Goal: Check status: Check status

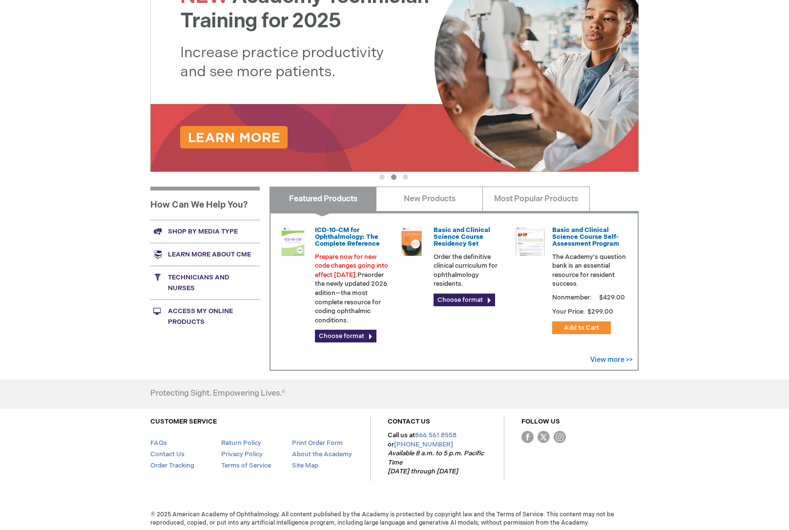
scroll to position [162, 0]
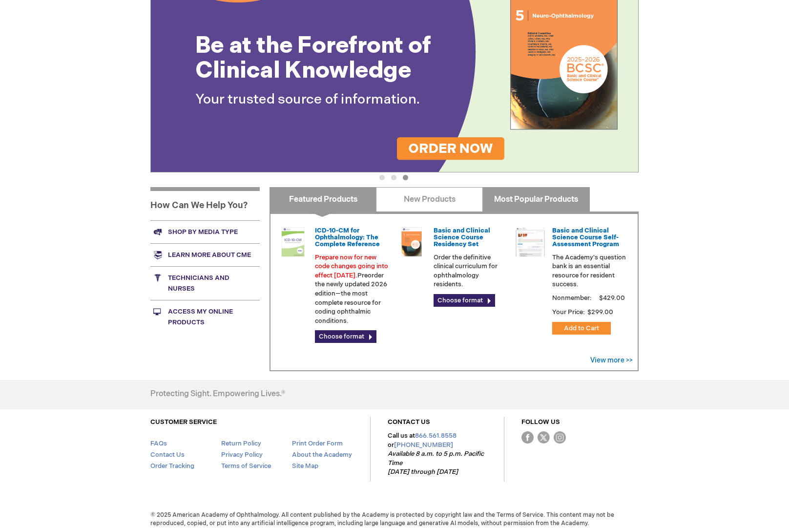
click at [520, 196] on link "Most Popular Products" at bounding box center [535, 199] width 107 height 24
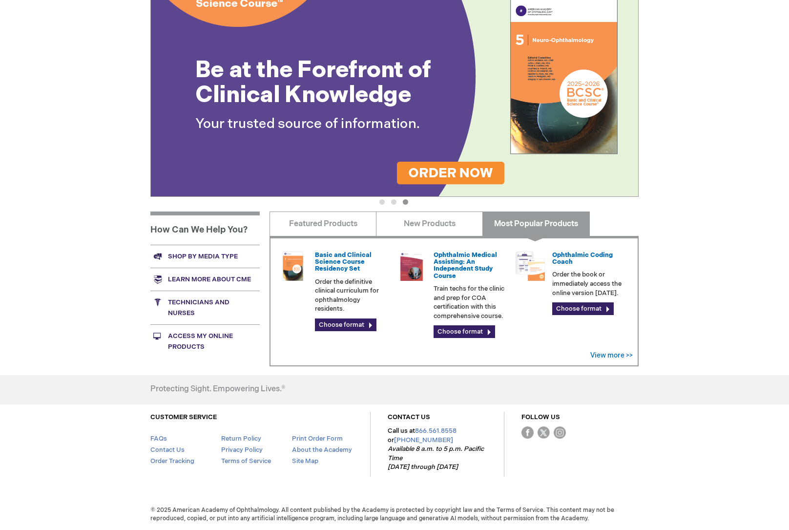
scroll to position [133, 0]
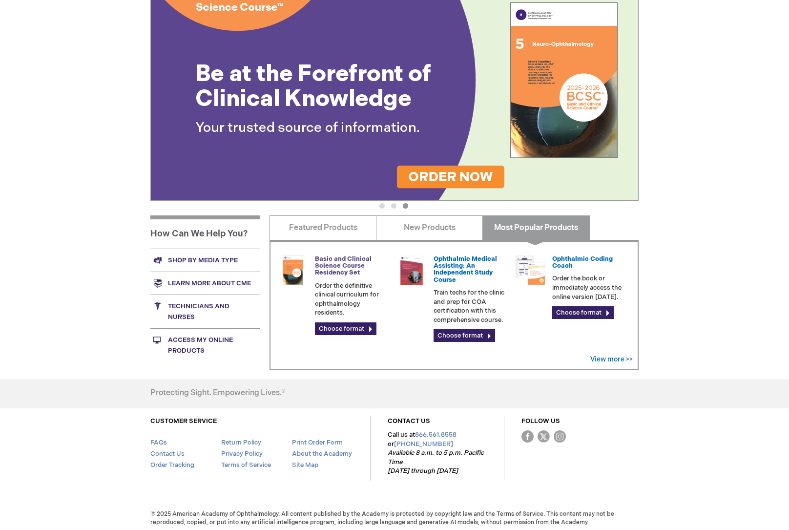
click at [328, 265] on link "Basic and Clinical Science Course Residency Set" at bounding box center [343, 266] width 57 height 22
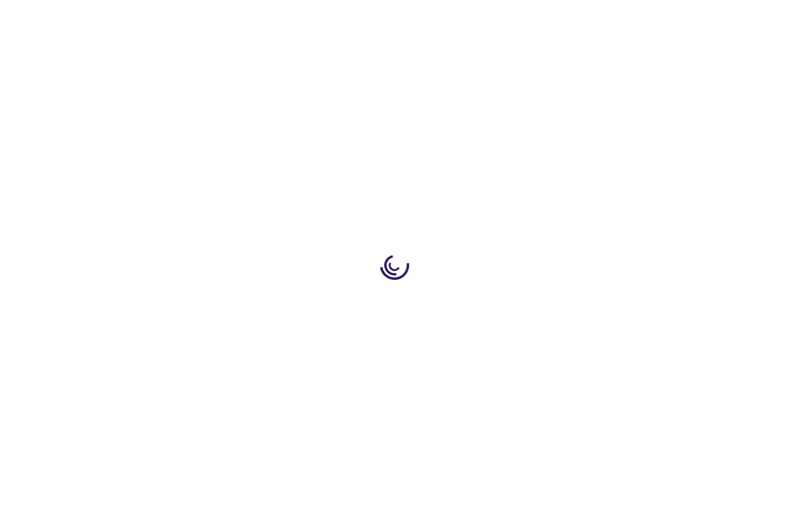
type input "0"
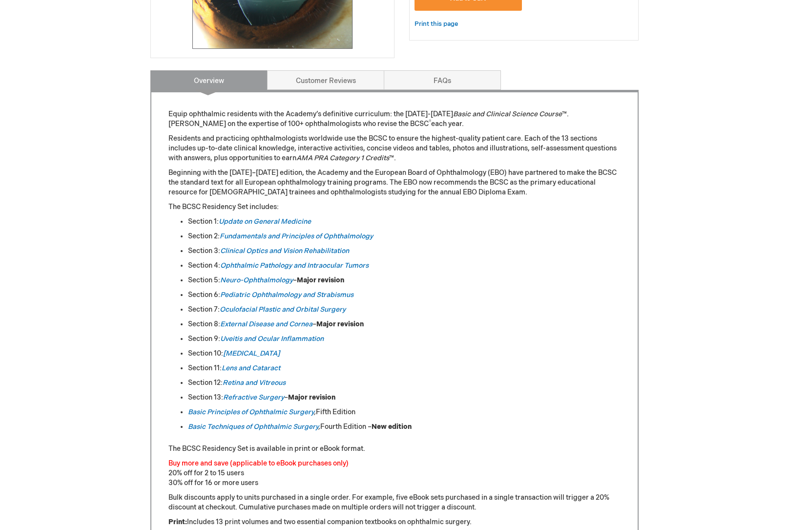
scroll to position [334, 0]
click at [236, 381] on link "Retina and Vitreous" at bounding box center [254, 382] width 63 height 8
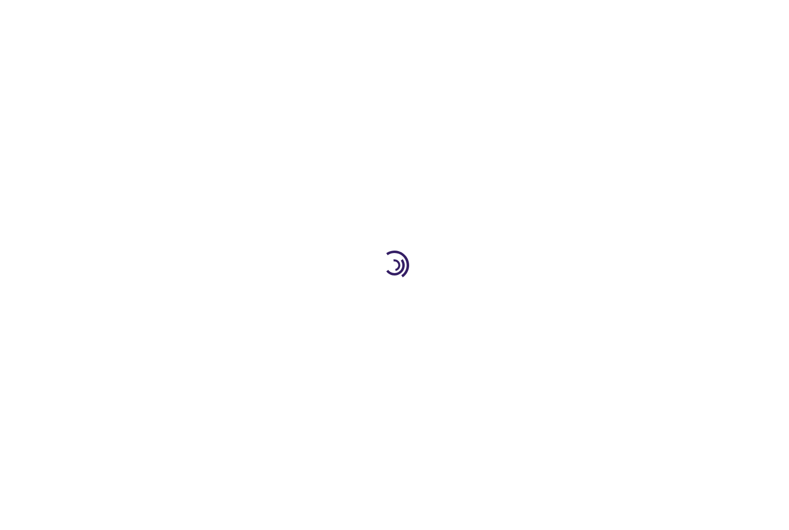
type input "0"
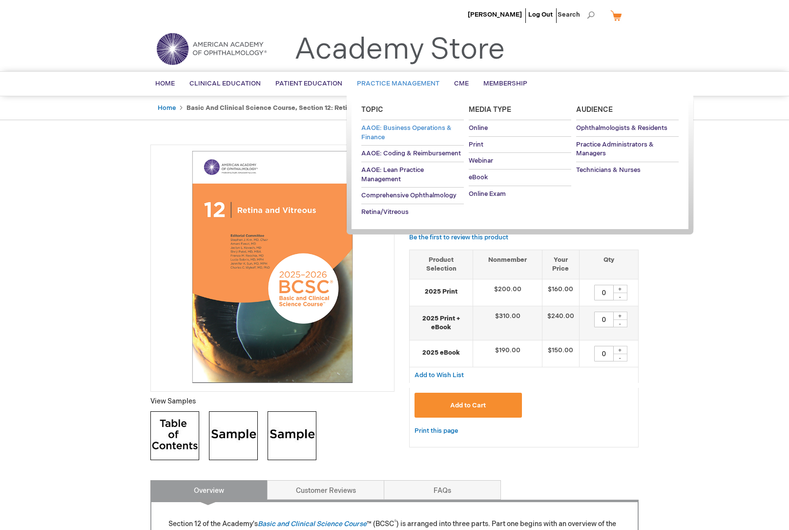
click at [390, 128] on span "AAOE: Business Operations & Finance" at bounding box center [406, 132] width 90 height 17
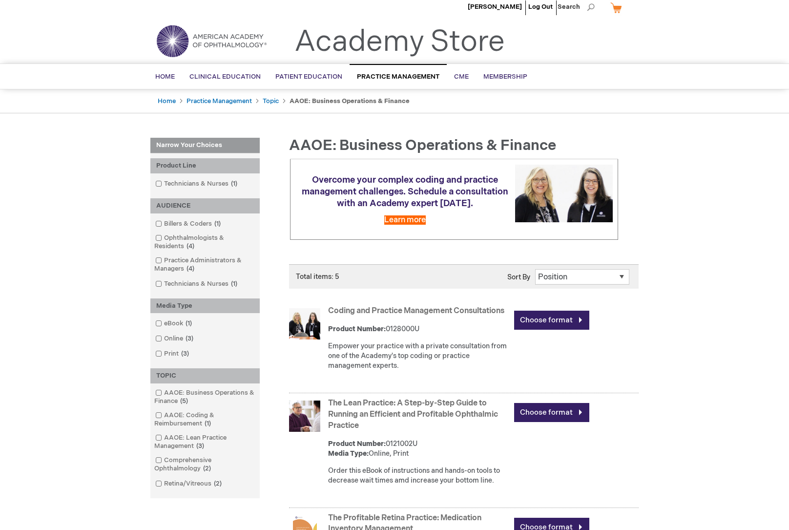
click at [168, 328] on ol "eBook 1 item Online 3 items Print 3 items" at bounding box center [205, 338] width 100 height 41
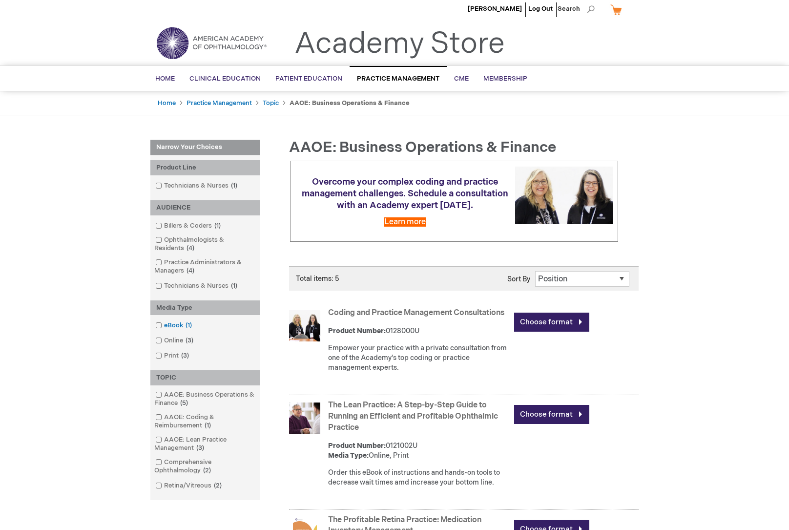
scroll to position [4, 0]
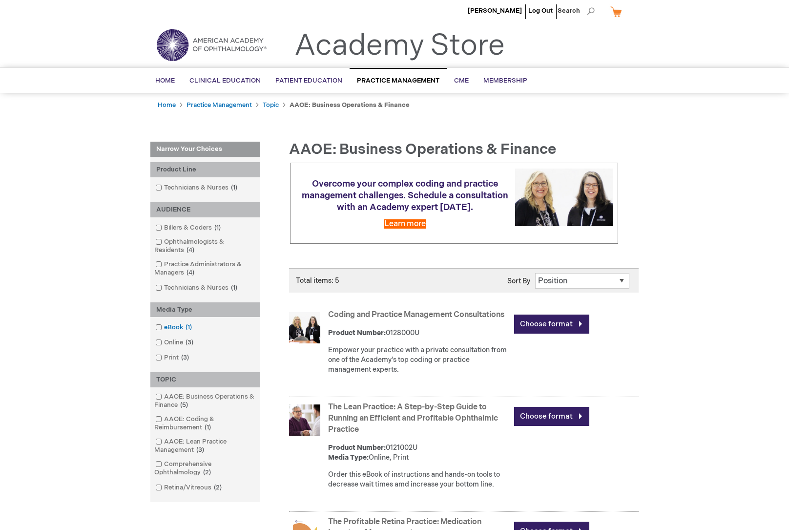
click at [169, 327] on link "eBook 1 item" at bounding box center [174, 327] width 43 height 9
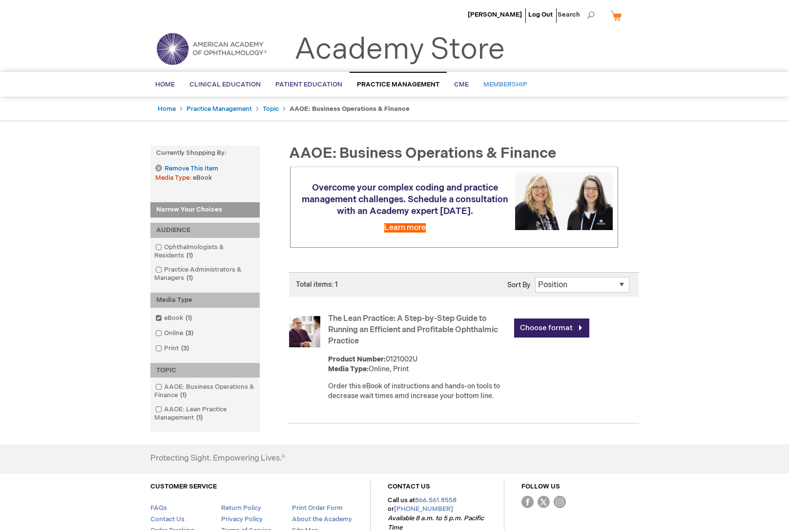
click at [498, 83] on span "Membership" at bounding box center [505, 85] width 44 height 8
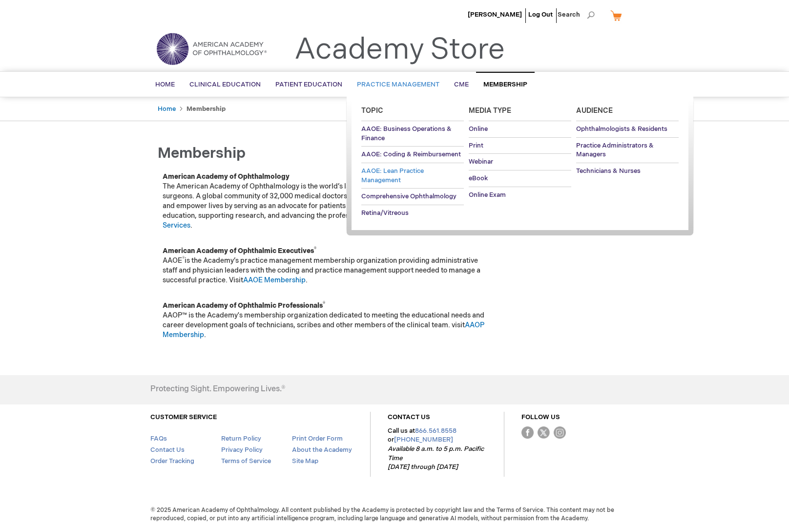
click at [408, 168] on span "AAOE: Lean Practice Management" at bounding box center [392, 175] width 62 height 17
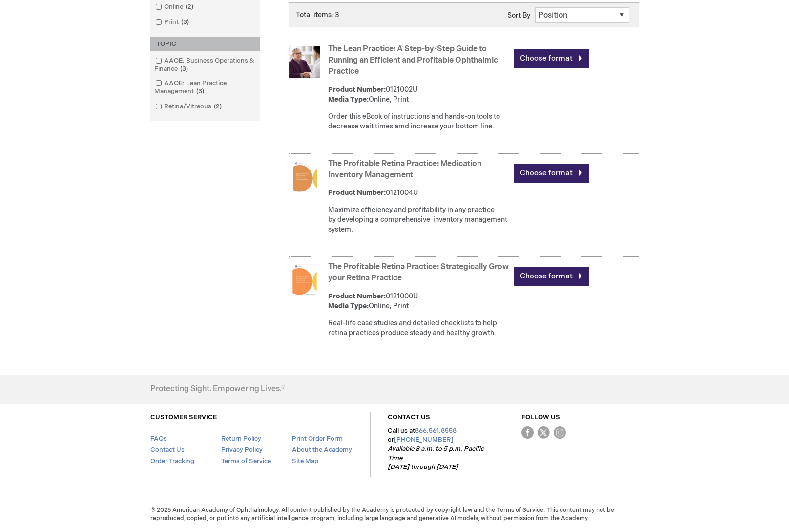
scroll to position [243, 0]
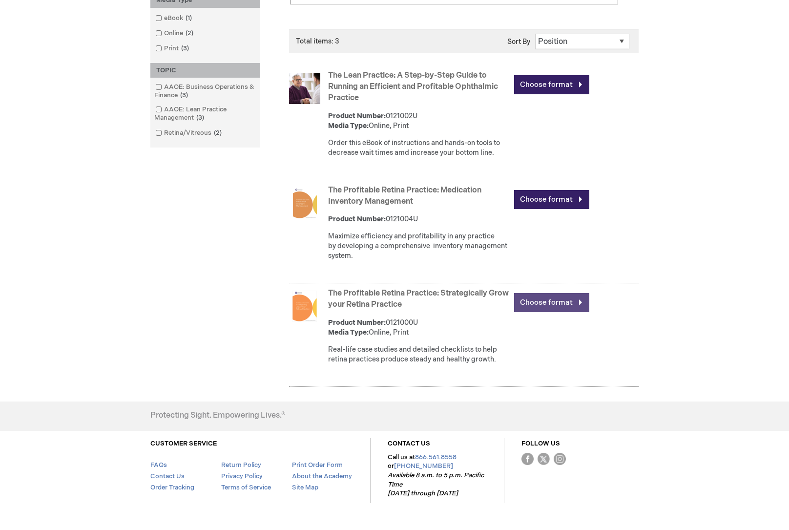
click at [535, 312] on link "Choose format" at bounding box center [551, 302] width 75 height 19
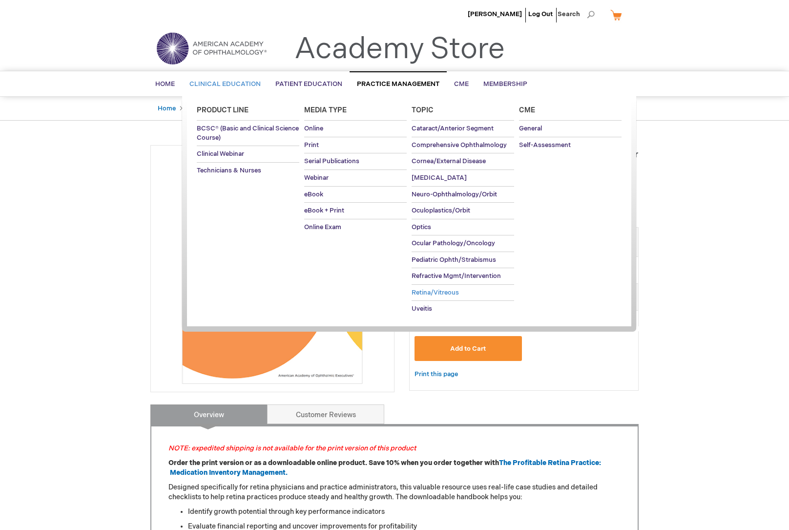
scroll to position [1, 0]
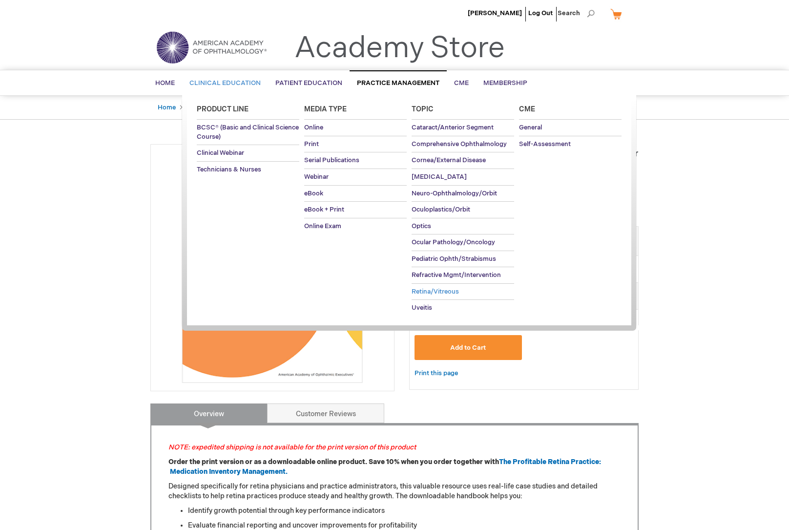
click at [454, 290] on span "Retina/Vitreous" at bounding box center [434, 291] width 47 height 8
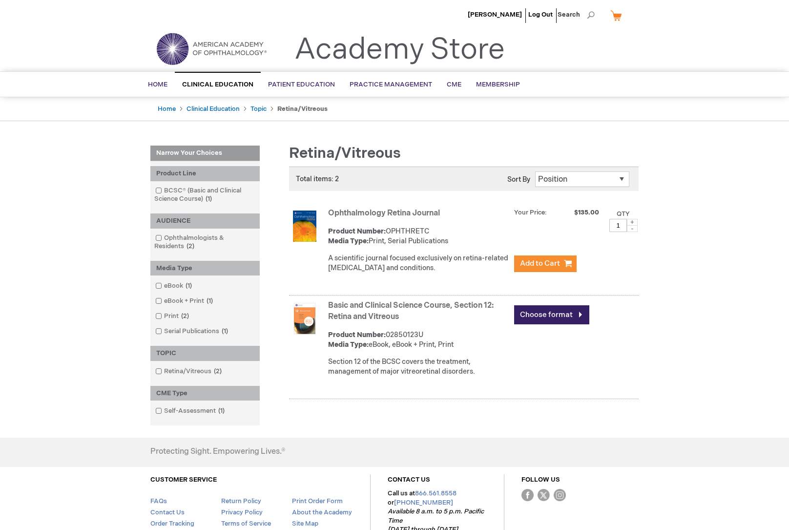
click at [396, 209] on link "Ophthalmology Retina Journal" at bounding box center [384, 212] width 112 height 9
click at [187, 239] on link "Ophthalmologists & Residents 2 items" at bounding box center [205, 242] width 104 height 18
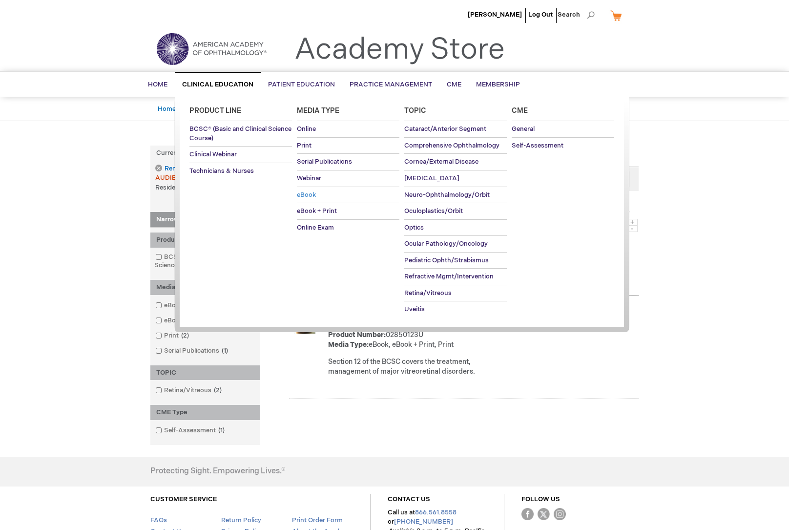
click at [313, 192] on span "eBook" at bounding box center [306, 195] width 19 height 8
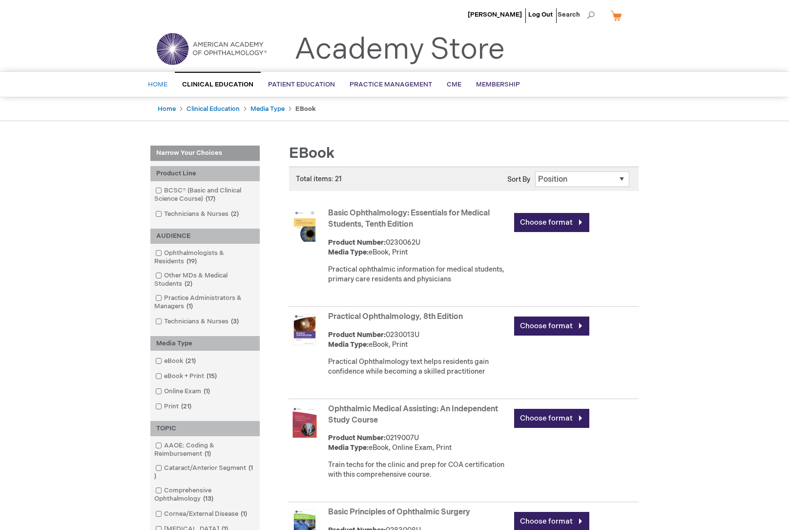
click at [164, 86] on span "Home" at bounding box center [158, 85] width 20 height 8
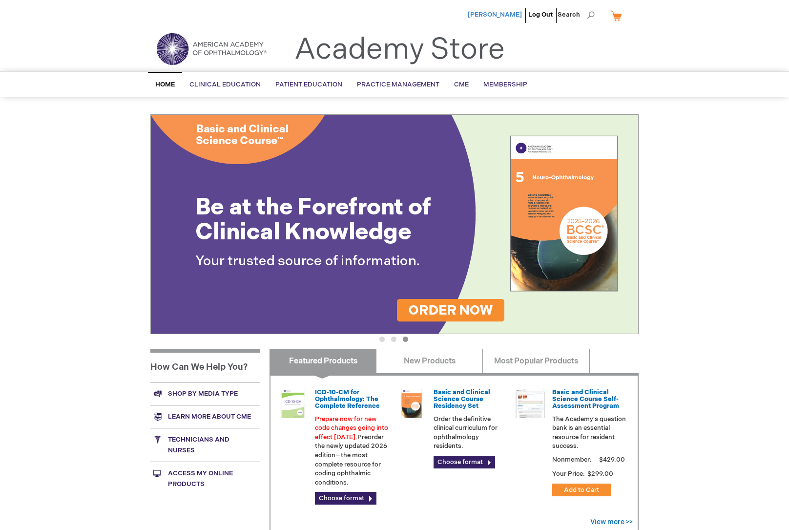
click at [508, 16] on span "[PERSON_NAME]" at bounding box center [495, 15] width 54 height 8
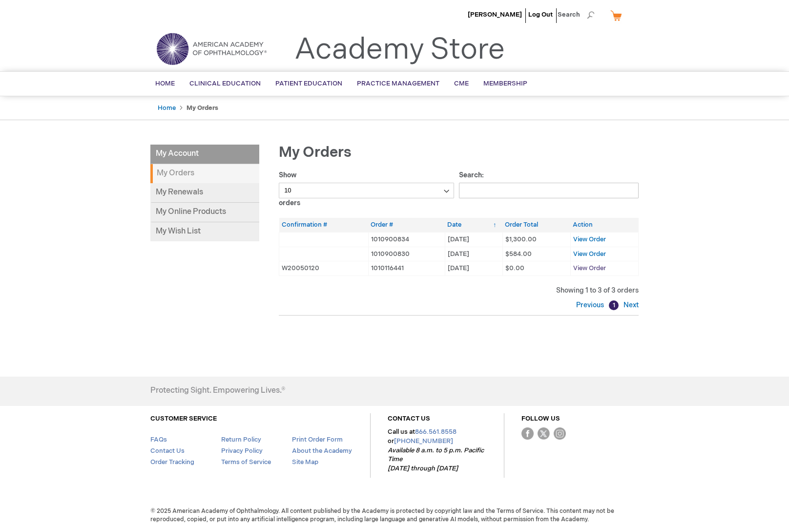
click at [587, 269] on span "View Order" at bounding box center [589, 268] width 33 height 8
click at [584, 255] on span "View Order" at bounding box center [589, 254] width 33 height 8
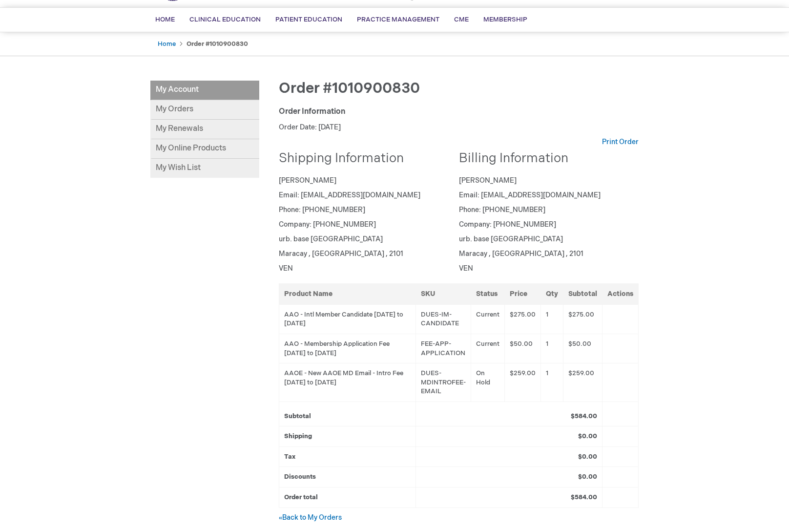
scroll to position [65, 0]
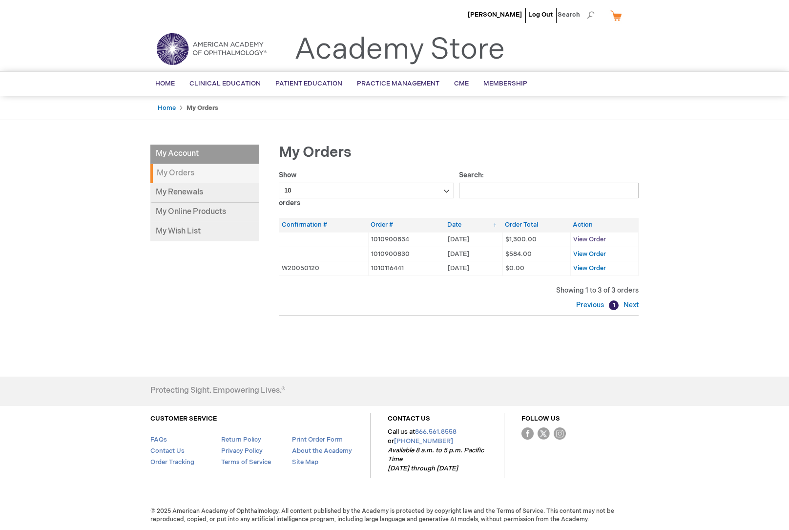
click at [587, 237] on span "View Order" at bounding box center [589, 239] width 33 height 8
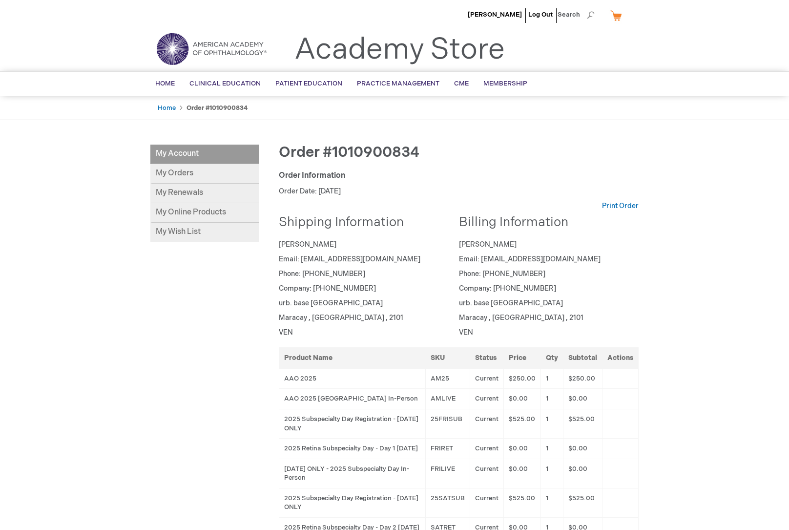
click at [185, 154] on li "My Account" at bounding box center [204, 154] width 109 height 20
click at [185, 153] on li "My Account" at bounding box center [204, 154] width 109 height 20
click at [187, 174] on link "My Orders" at bounding box center [204, 174] width 109 height 20
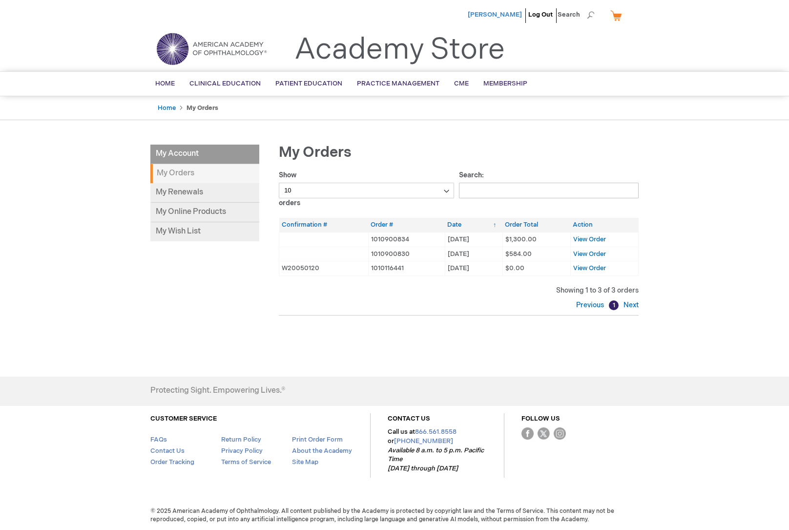
click at [503, 16] on span "[PERSON_NAME]" at bounding box center [495, 15] width 54 height 8
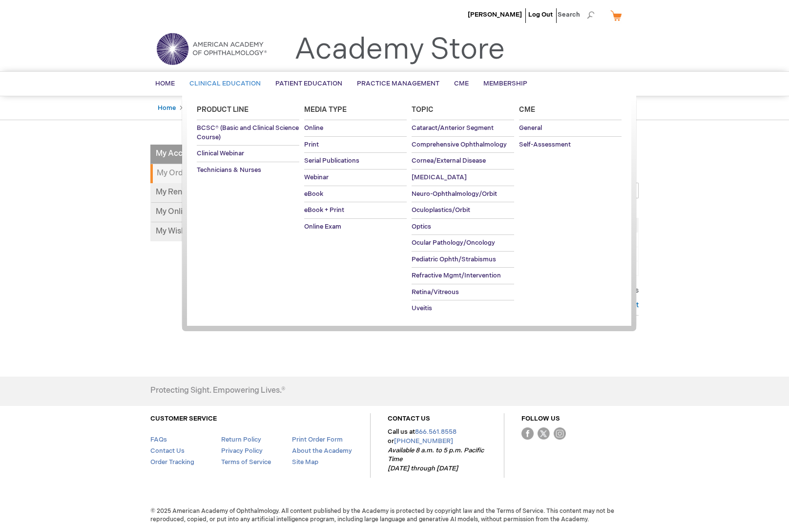
click at [208, 82] on span "Clinical Education" at bounding box center [224, 84] width 71 height 8
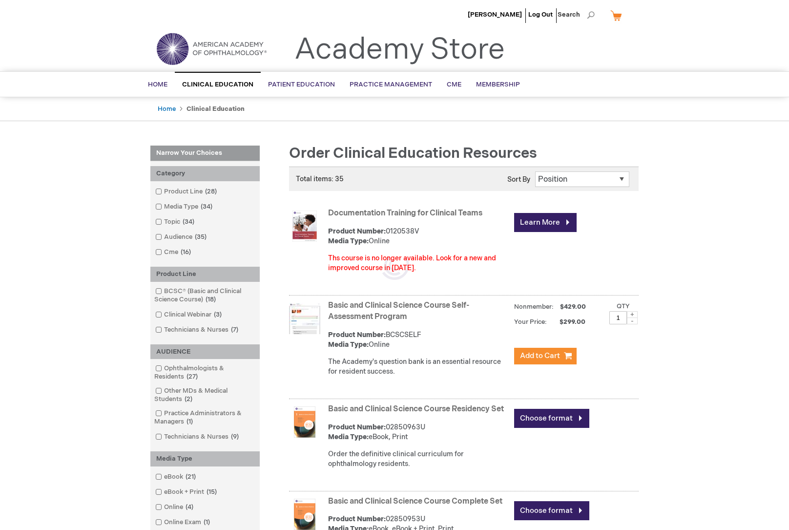
scroll to position [0, 0]
